Goal: Information Seeking & Learning: Learn about a topic

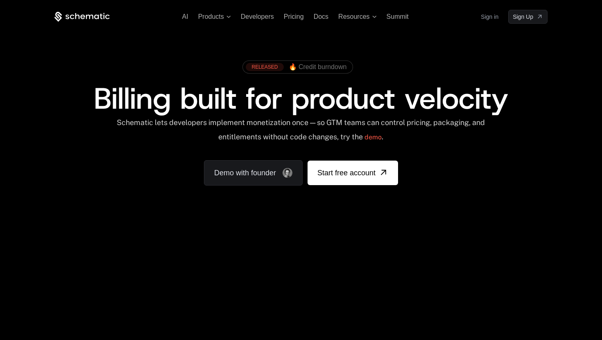
click at [494, 16] on link "Sign in" at bounding box center [489, 16] width 18 height 13
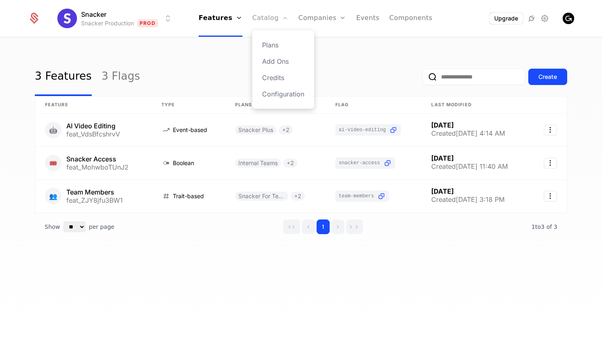
click at [279, 23] on link "Catalog" at bounding box center [270, 18] width 36 height 37
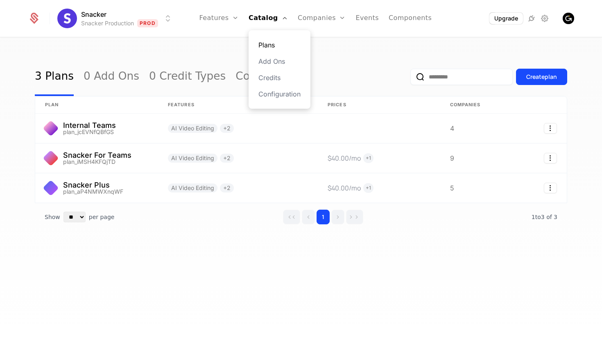
click at [273, 43] on link "Plans" at bounding box center [279, 45] width 42 height 10
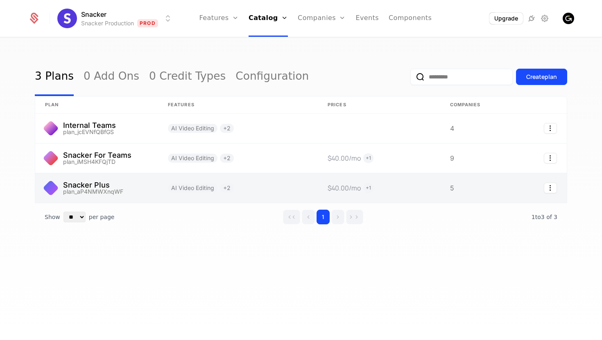
click at [104, 187] on link at bounding box center [96, 188] width 123 height 29
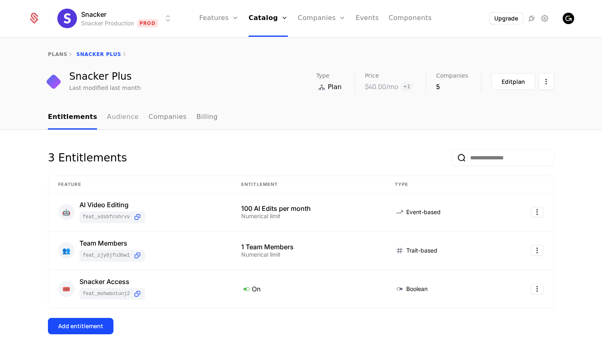
click at [116, 116] on link "Audience" at bounding box center [123, 118] width 32 height 24
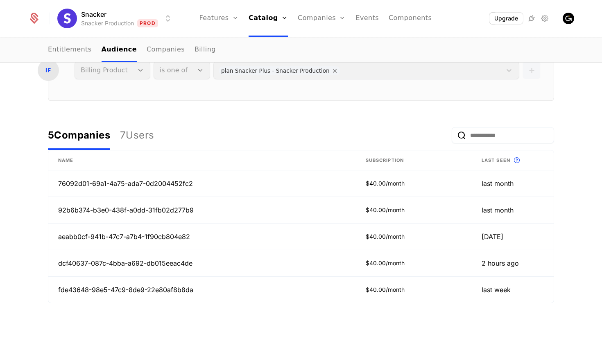
scroll to position [195, 0]
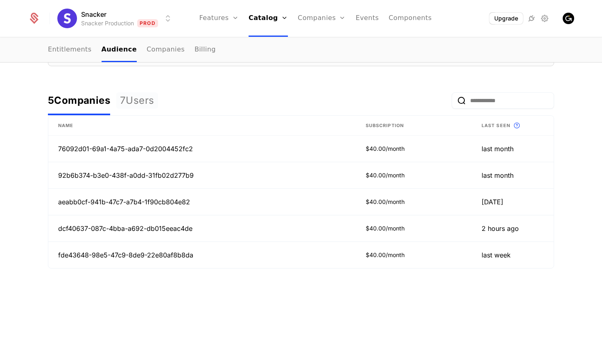
click at [149, 99] on div "7 Users" at bounding box center [137, 100] width 34 height 13
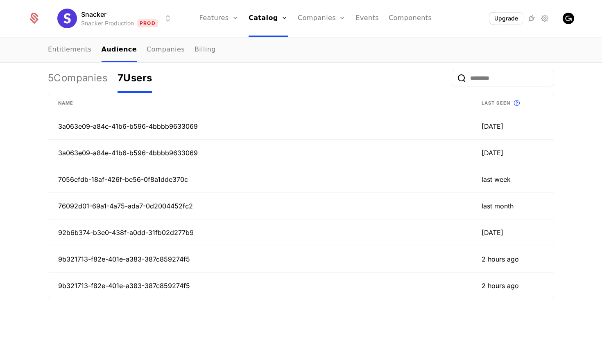
scroll to position [219, 0]
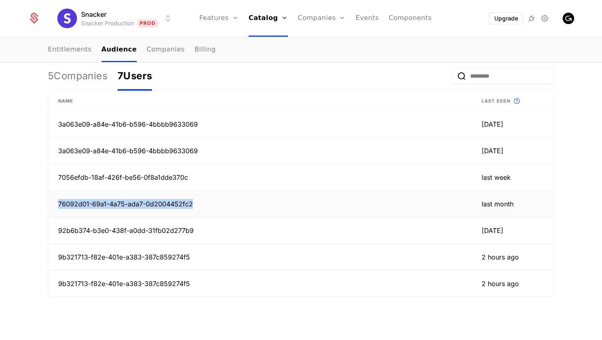
drag, startPoint x: 195, startPoint y: 204, endPoint x: 58, endPoint y: 205, distance: 137.1
click at [58, 205] on td "76092d01-69a1-4a75-ada7-0d2004452fc2" at bounding box center [259, 204] width 423 height 27
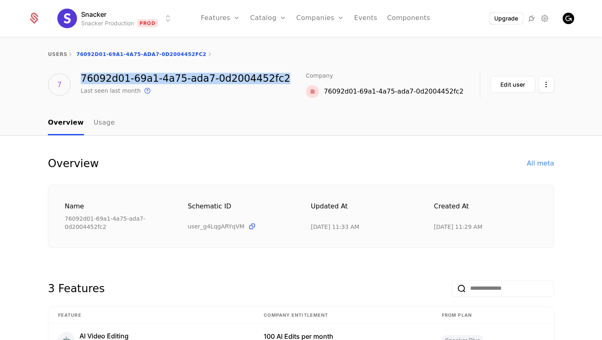
drag, startPoint x: 282, startPoint y: 77, endPoint x: 80, endPoint y: 79, distance: 201.3
click at [80, 79] on div "7 76092d01-69a1-4a75-ada7-0d2004452fc2 Last seen last month This is the date a …" at bounding box center [301, 84] width 506 height 27
copy div "76092d01-69a1-4a75-ada7-0d2004452fc2"
click at [548, 84] on html "Snacker Snacker Production Prod Features Features Flags Catalog Plans Add Ons C…" at bounding box center [301, 170] width 602 height 340
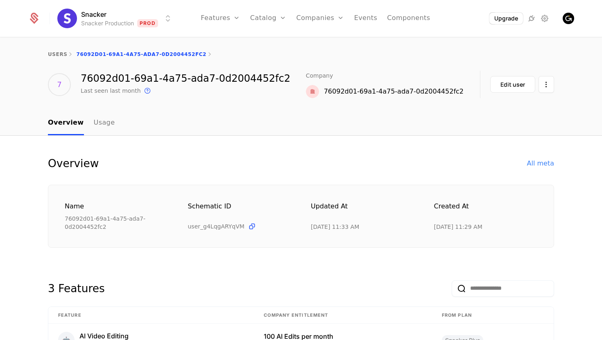
click at [561, 83] on html "Snacker Snacker Production Prod Features Features Flags Catalog Plans Add Ons C…" at bounding box center [301, 170] width 602 height 340
click at [99, 123] on link "Usage" at bounding box center [104, 123] width 21 height 24
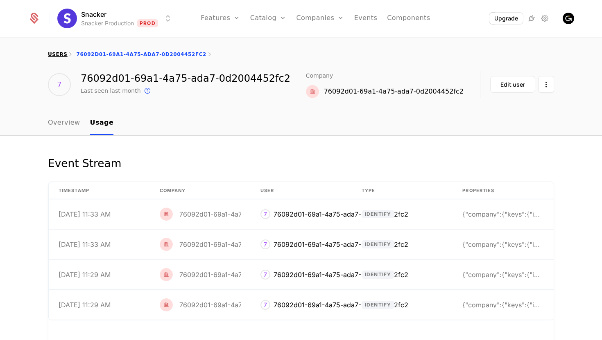
click at [58, 54] on link "users" at bounding box center [57, 55] width 19 height 6
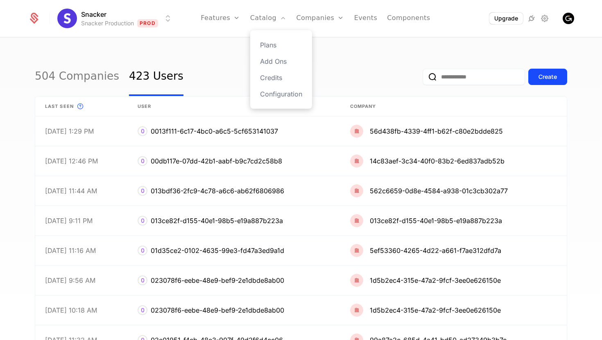
click at [273, 39] on div "Plans Add Ons Credits Configuration" at bounding box center [281, 69] width 62 height 79
click at [273, 44] on link "Plans" at bounding box center [281, 45] width 42 height 10
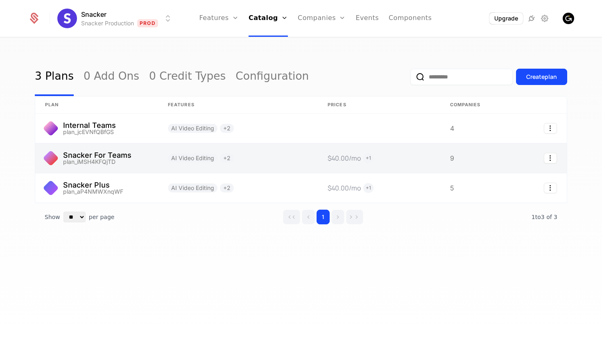
click at [114, 154] on link at bounding box center [96, 158] width 123 height 29
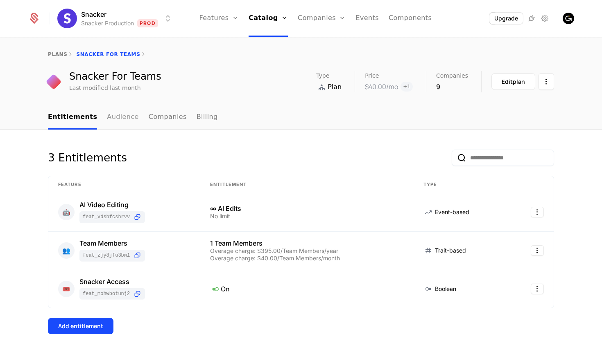
click at [108, 116] on link "Audience" at bounding box center [123, 118] width 32 height 24
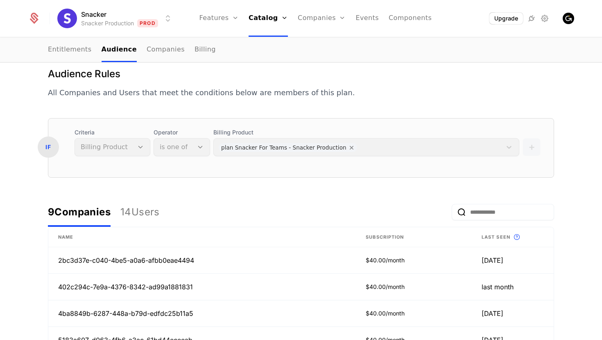
scroll to position [86, 0]
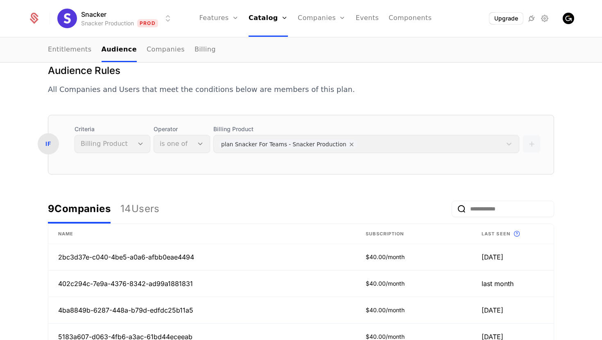
click at [112, 144] on div "Criteria Billing Product" at bounding box center [112, 139] width 76 height 28
click at [130, 147] on div "Criteria Billing Product" at bounding box center [112, 139] width 76 height 28
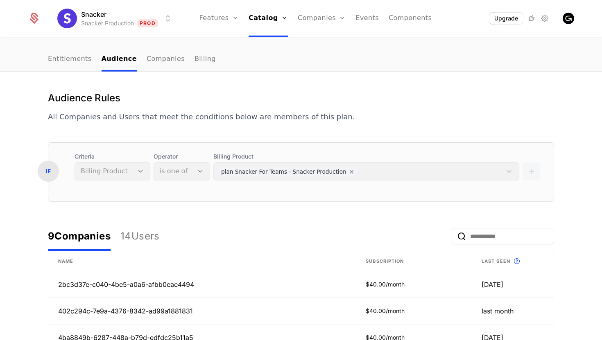
click at [35, 18] on icon at bounding box center [33, 18] width 11 height 11
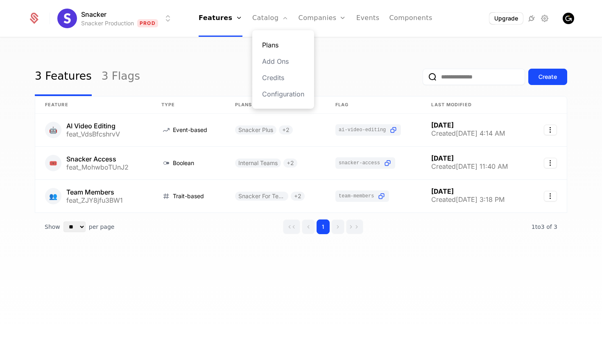
click at [271, 43] on link "Plans" at bounding box center [283, 45] width 42 height 10
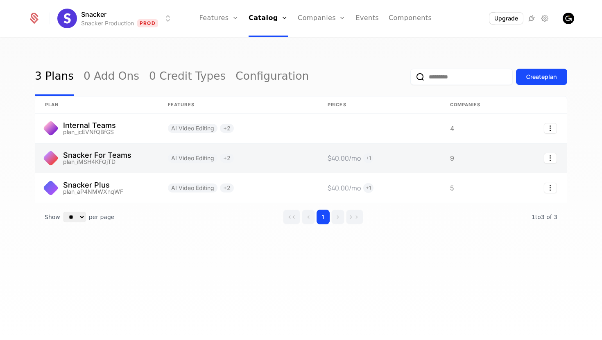
click at [451, 158] on link at bounding box center [472, 158] width 65 height 29
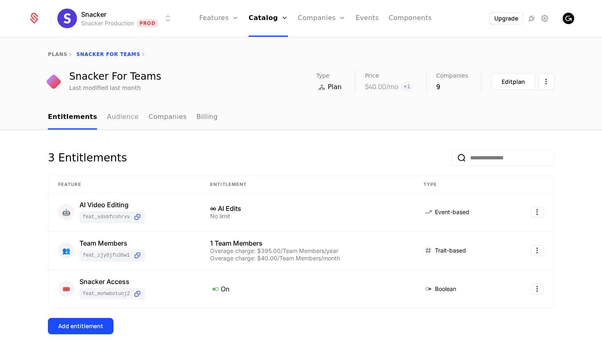
click at [114, 119] on link "Audience" at bounding box center [123, 118] width 32 height 24
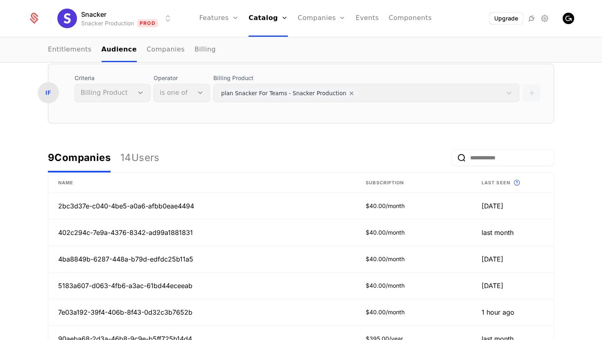
scroll to position [161, 0]
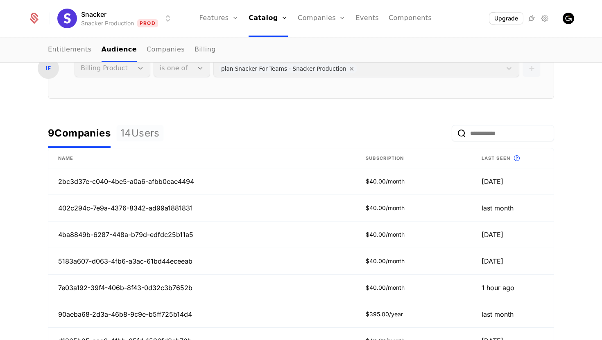
click at [142, 131] on div "14 Users" at bounding box center [139, 133] width 39 height 13
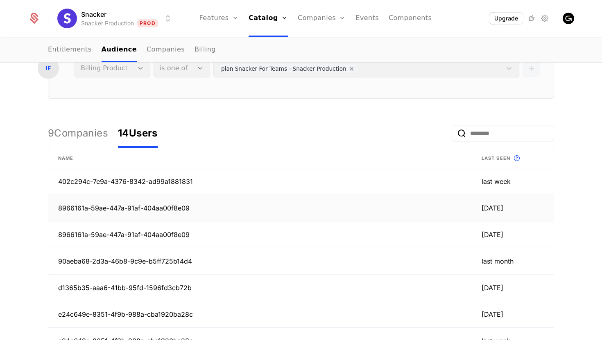
click at [148, 206] on td "8966161a-59ae-447a-91af-404aa00f8e09" at bounding box center [259, 208] width 423 height 27
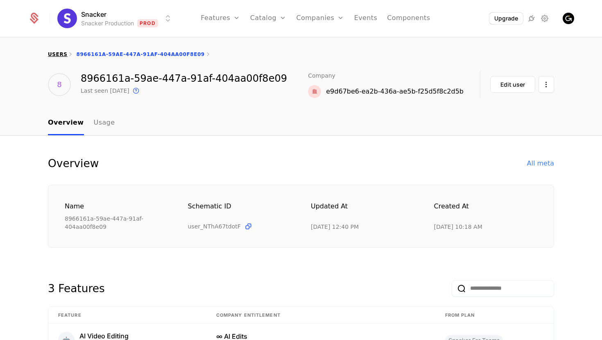
click at [60, 53] on link "users" at bounding box center [57, 55] width 19 height 6
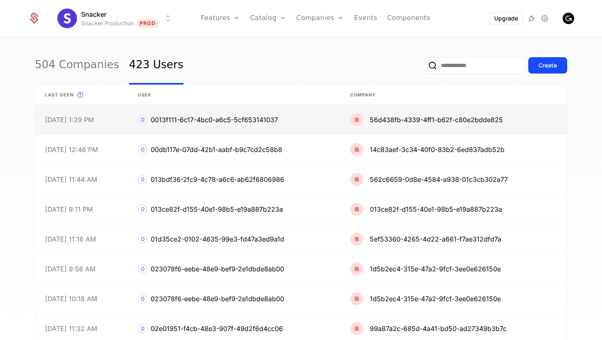
scroll to position [13, 0]
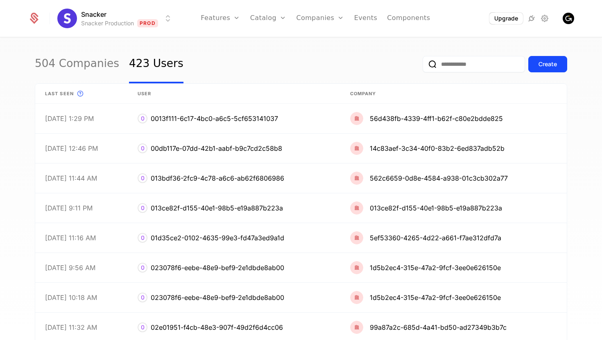
click at [447, 69] on input "email" at bounding box center [473, 64] width 102 height 16
paste input "**********"
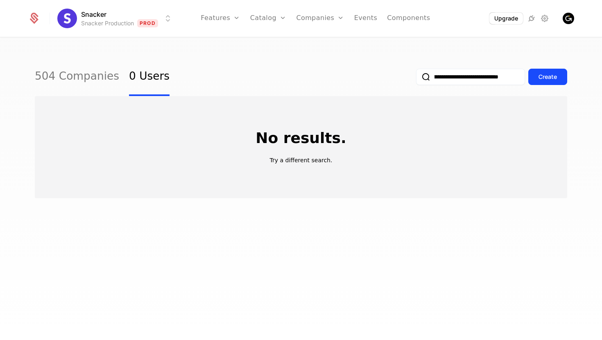
type input "**********"
click at [458, 77] on input "**********" at bounding box center [470, 77] width 109 height 16
paste input "**********"
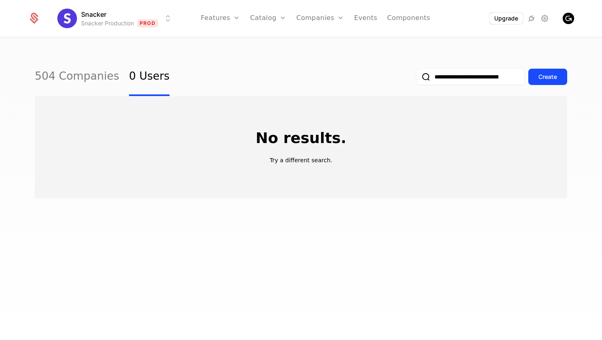
scroll to position [0, 53]
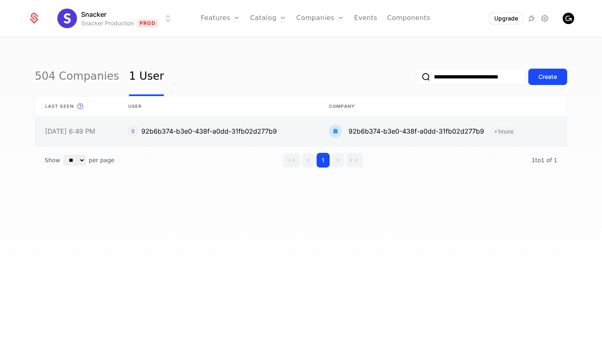
type input "**********"
click at [198, 131] on link at bounding box center [218, 131] width 201 height 29
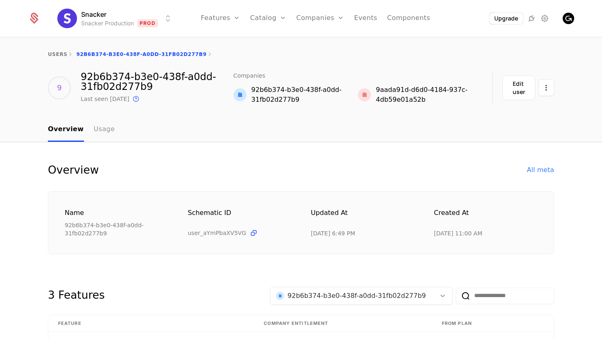
click at [101, 132] on link "Usage" at bounding box center [104, 130] width 21 height 24
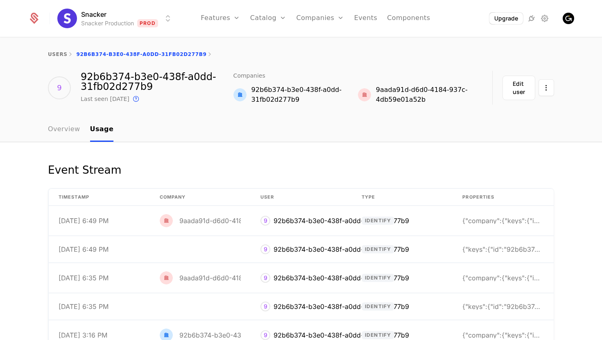
click at [60, 132] on link "Overview" at bounding box center [64, 130] width 32 height 24
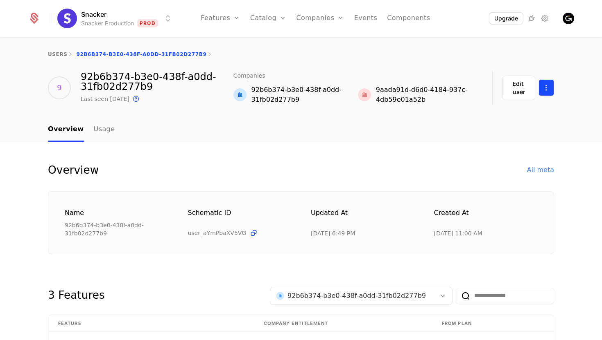
click at [549, 90] on html "Snacker Snacker Production Prod Features Features Flags Catalog Plans Add Ons C…" at bounding box center [301, 170] width 602 height 340
click at [365, 150] on html "Snacker Snacker Production Prod Features Features Flags Catalog Plans Add Ons C…" at bounding box center [301, 170] width 602 height 340
